Goal: Ask a question

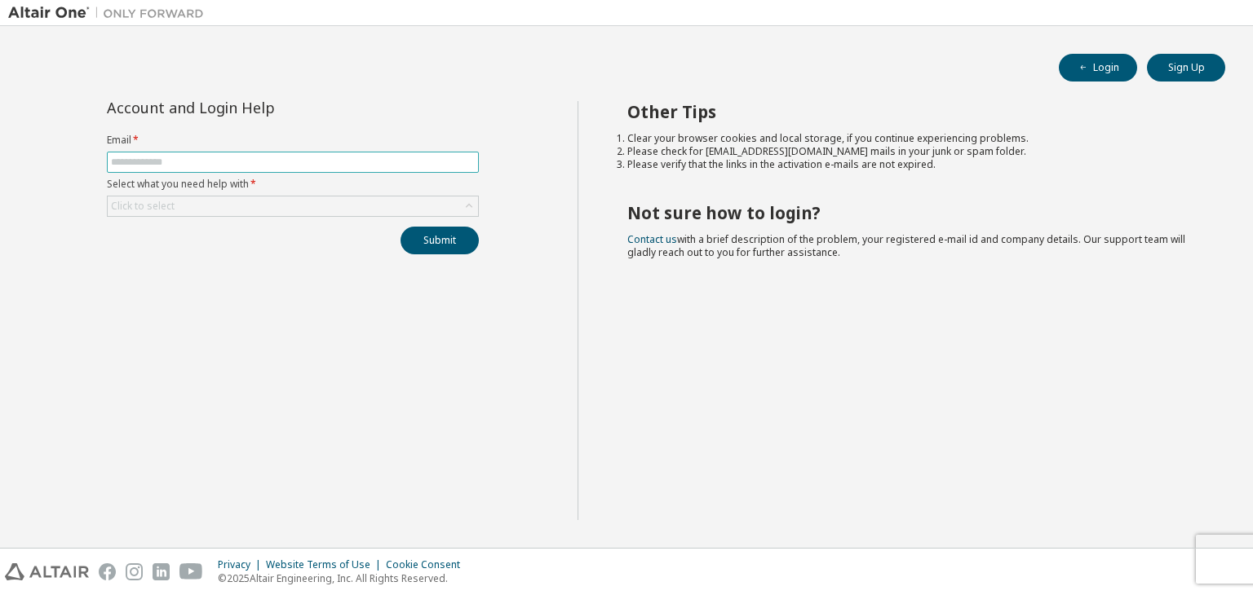
click at [312, 161] on input "text" at bounding box center [293, 162] width 364 height 13
click at [408, 119] on div "Account and Login Help Email * Select what you need help with * Click to select…" at bounding box center [292, 177] width 391 height 153
click at [365, 156] on input "text" at bounding box center [293, 162] width 364 height 13
type input "*"
